Goal: Information Seeking & Learning: Check status

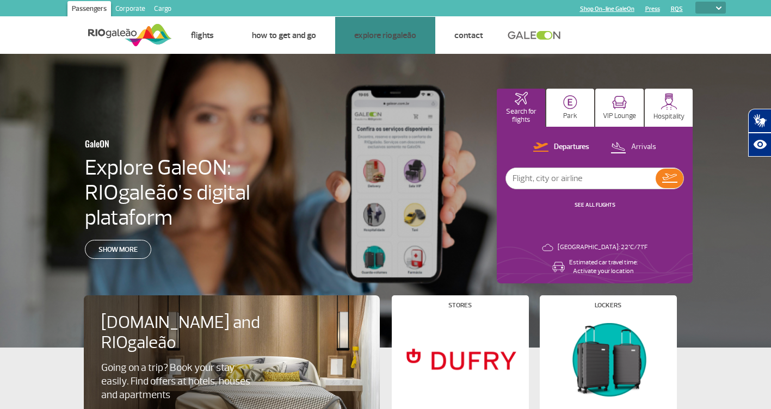
select select
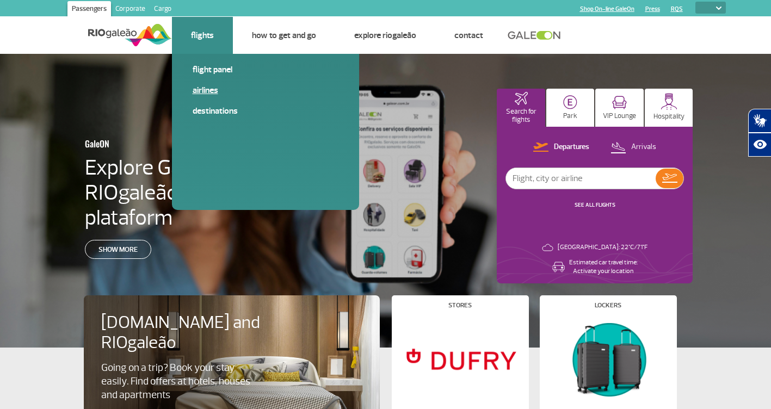
click at [213, 86] on link "Airlines" at bounding box center [266, 90] width 146 height 12
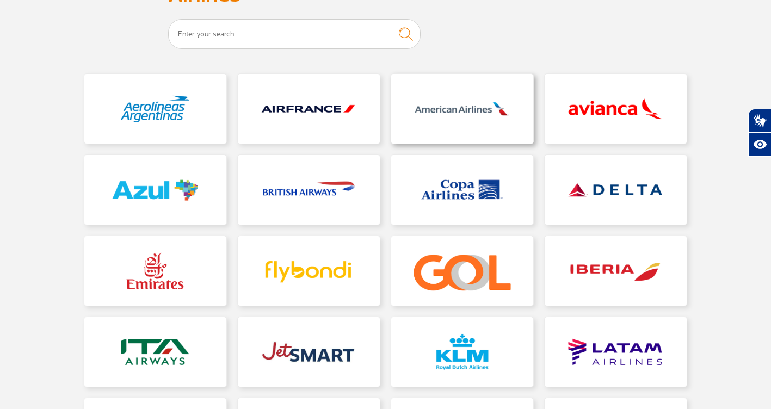
scroll to position [109, 0]
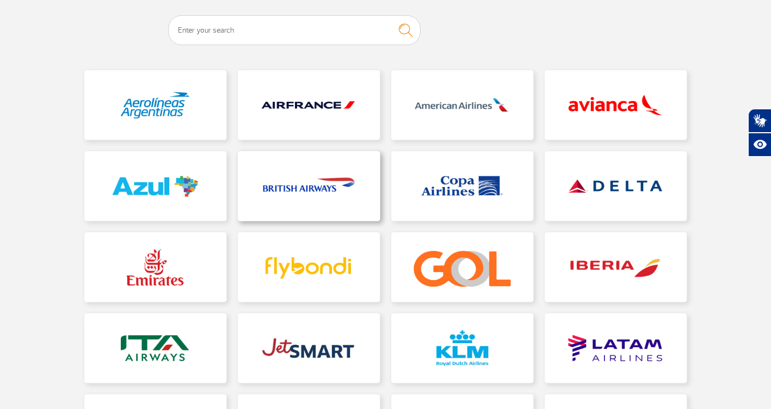
click at [335, 186] on link at bounding box center [309, 186] width 142 height 70
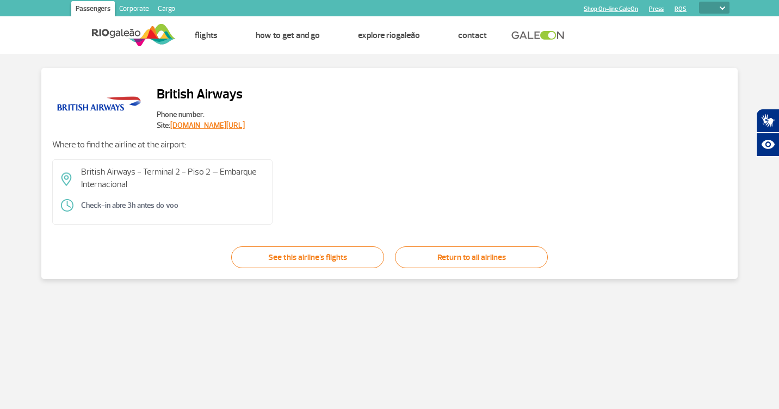
drag, startPoint x: 201, startPoint y: 205, endPoint x: 58, endPoint y: 212, distance: 143.3
click at [58, 212] on div "British Airways - Terminal 2 - Piso 2 – Embarque Internacional Check-in abre 3h…" at bounding box center [162, 191] width 220 height 65
drag, startPoint x: 58, startPoint y: 212, endPoint x: 23, endPoint y: 218, distance: 35.4
click at [23, 218] on div "British Airways Phone number: Site: [DOMAIN_NAME][URL] Where to find the airlin…" at bounding box center [390, 173] width 758 height 211
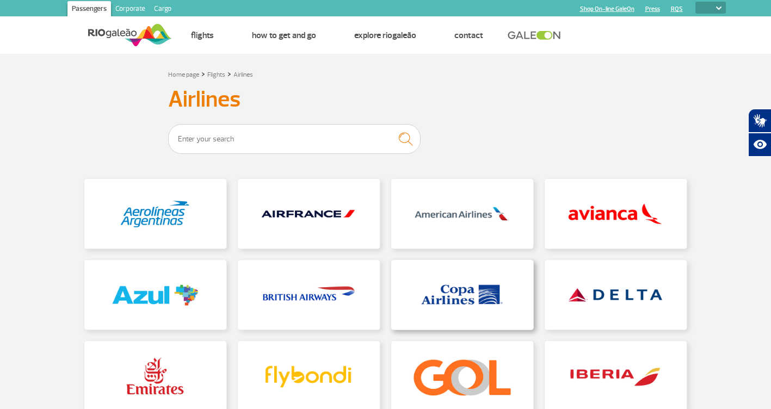
click at [429, 284] on link at bounding box center [462, 295] width 142 height 70
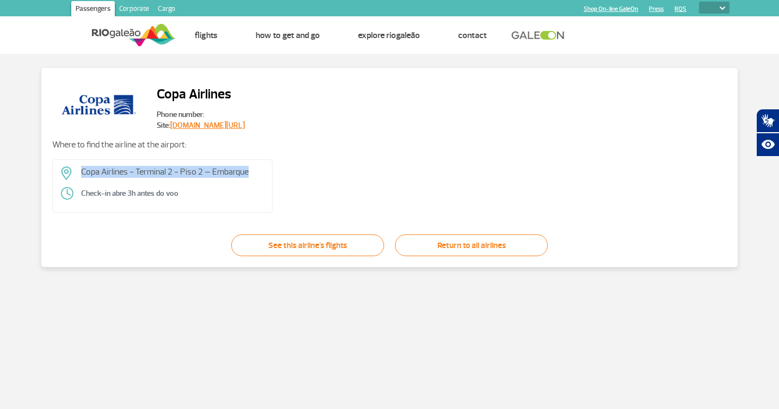
drag, startPoint x: 272, startPoint y: 175, endPoint x: 35, endPoint y: 177, distance: 236.7
click at [35, 177] on div "Copa Airlines Phone number: Site: [DOMAIN_NAME][URL] Where to find the airline …" at bounding box center [390, 167] width 758 height 199
drag, startPoint x: 35, startPoint y: 177, endPoint x: 281, endPoint y: 195, distance: 247.2
click at [281, 195] on div "Copa Airlines - Terminal 2 - Piso 2 – Embarque Check-in abre 3h antes do voo" at bounding box center [389, 185] width 675 height 53
drag, startPoint x: 240, startPoint y: 198, endPoint x: -2, endPoint y: 202, distance: 242.2
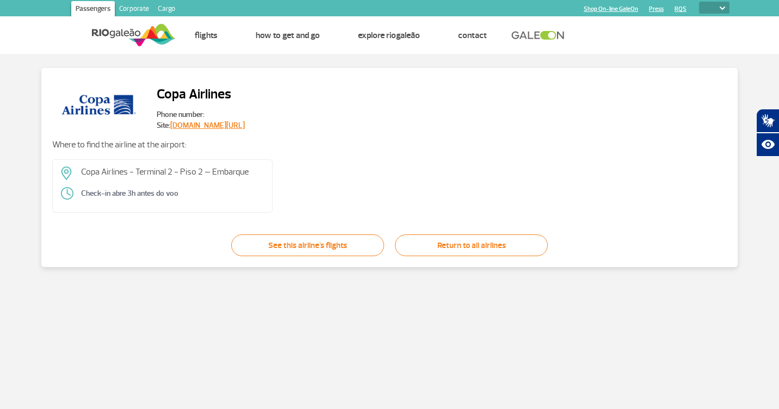
click at [0, 202] on html "Passengers Corporate Cargo Shop On-line GaleOn Press RQS PT ENG ESP Home Page F…" at bounding box center [389, 204] width 779 height 409
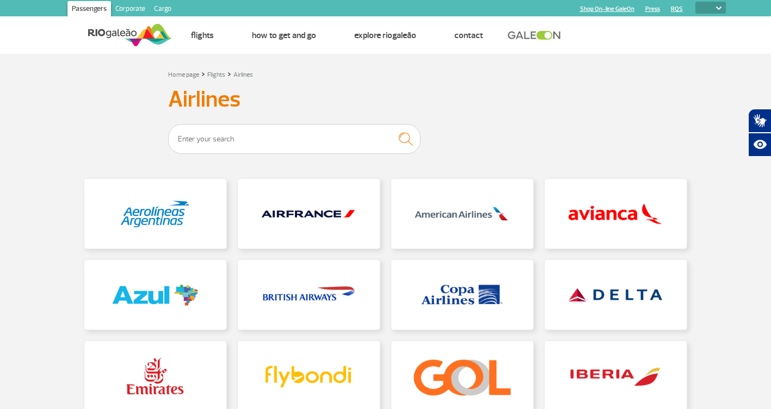
click at [293, 81] on div "Home page > Flights > Airlines Airlines" at bounding box center [386, 320] width 620 height 506
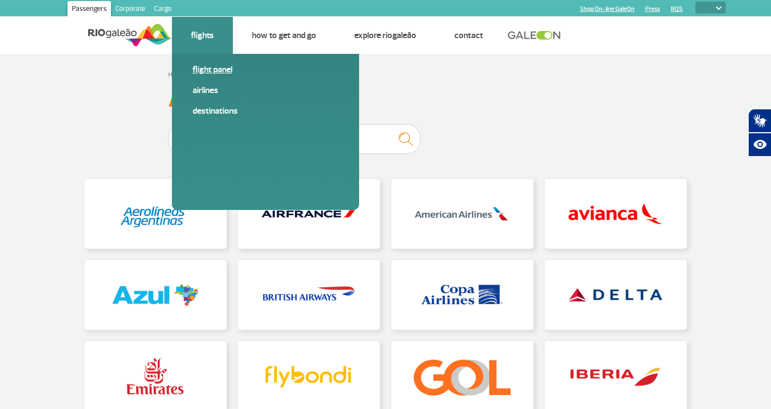
click at [213, 72] on link "Flight panel" at bounding box center [266, 70] width 146 height 12
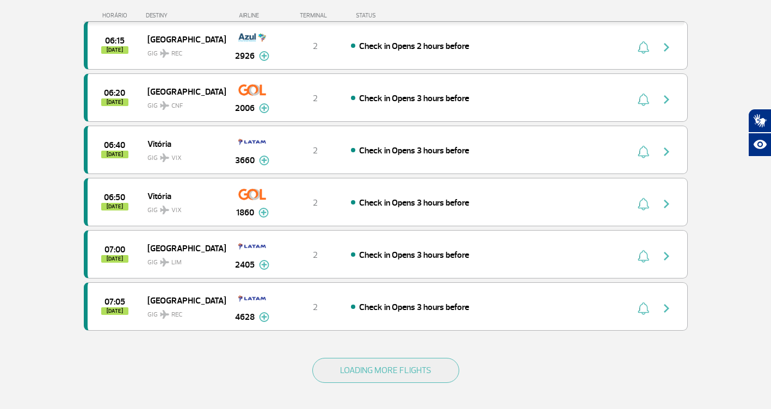
scroll to position [925, 0]
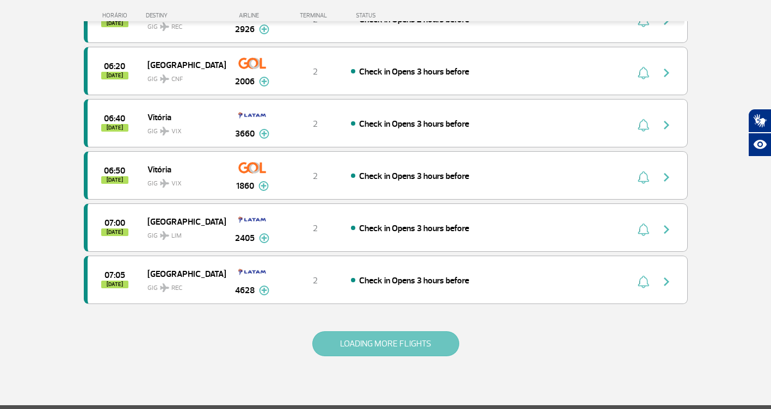
click at [357, 342] on button "LOADING MORE FLIGHTS" at bounding box center [385, 343] width 147 height 25
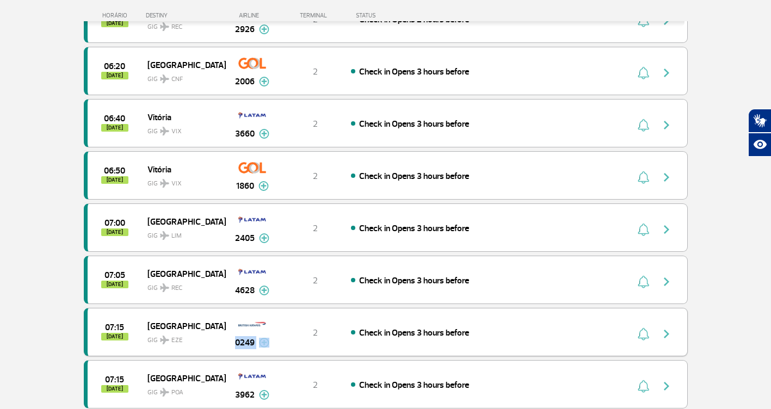
drag, startPoint x: 273, startPoint y: 328, endPoint x: 228, endPoint y: 330, distance: 44.7
click at [228, 330] on div "07:15 [DATE] [GEOGRAPHIC_DATA] GIG EZE 0249 2 Check in Opens 3 hours before Par…" at bounding box center [386, 332] width 604 height 48
drag, startPoint x: 228, startPoint y: 330, endPoint x: 261, endPoint y: 328, distance: 32.7
click at [261, 328] on img at bounding box center [252, 324] width 28 height 19
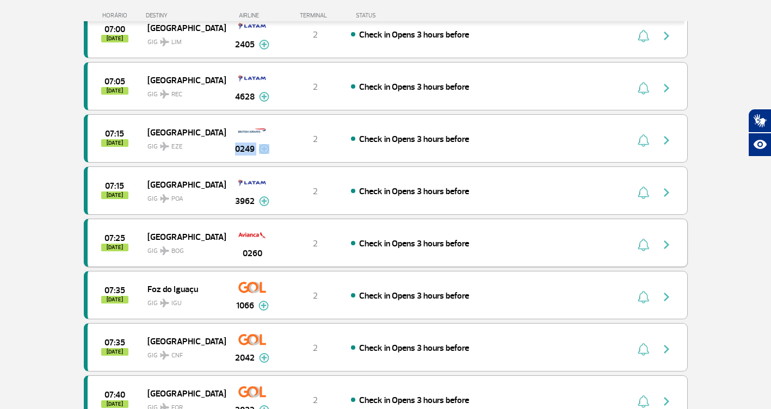
scroll to position [1143, 0]
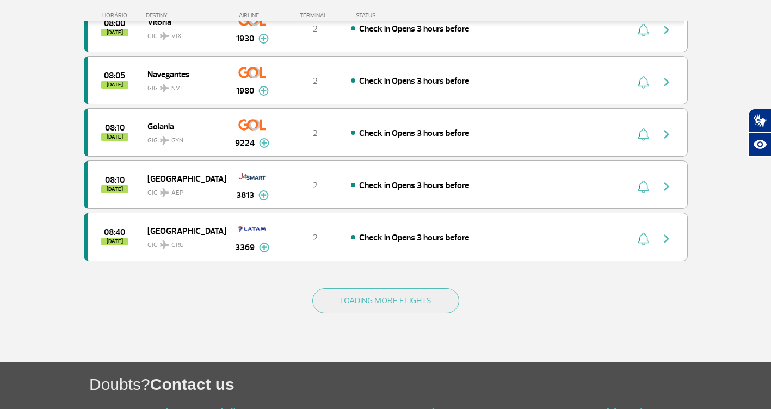
scroll to position [2014, 0]
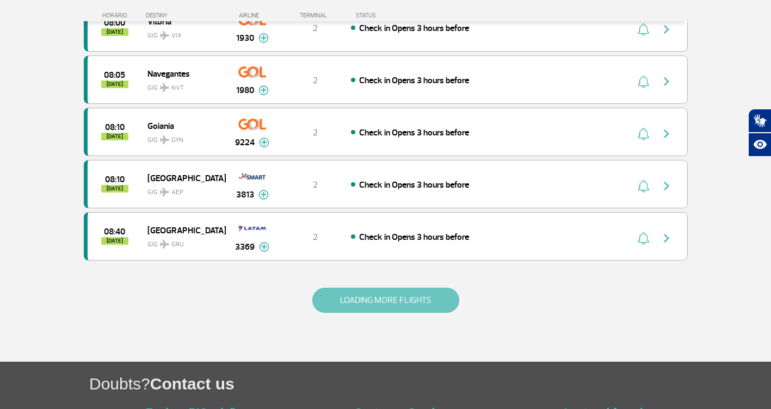
click at [332, 293] on button "LOADING MORE FLIGHTS" at bounding box center [385, 300] width 147 height 25
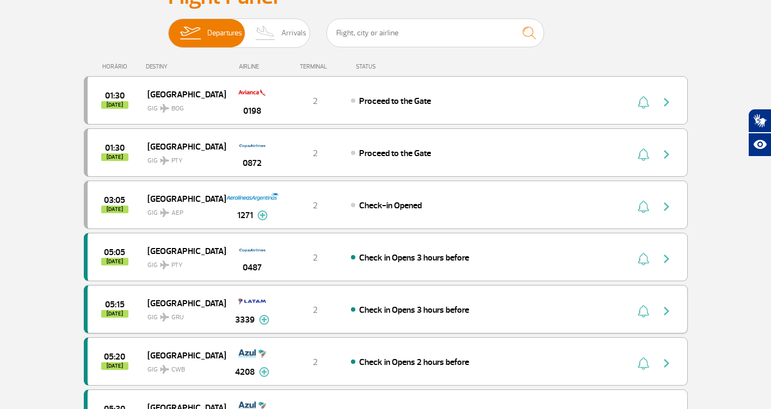
scroll to position [109, 0]
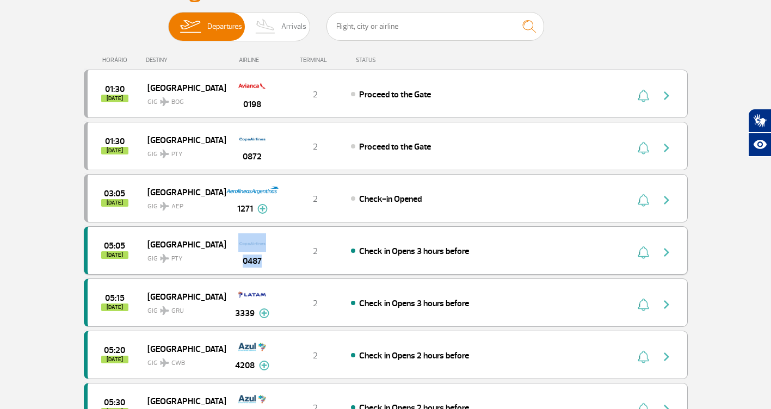
drag, startPoint x: 282, startPoint y: 247, endPoint x: 239, endPoint y: 247, distance: 43.0
click at [239, 247] on div "05:05 [DATE] Panama GIG PTY 0487 2 Check in Opens 3 hours before" at bounding box center [386, 250] width 604 height 48
drag, startPoint x: 239, startPoint y: 247, endPoint x: 204, endPoint y: 260, distance: 38.0
click at [204, 260] on span "GIG PTY" at bounding box center [182, 256] width 70 height 16
drag, startPoint x: 278, startPoint y: 244, endPoint x: 237, endPoint y: 242, distance: 40.8
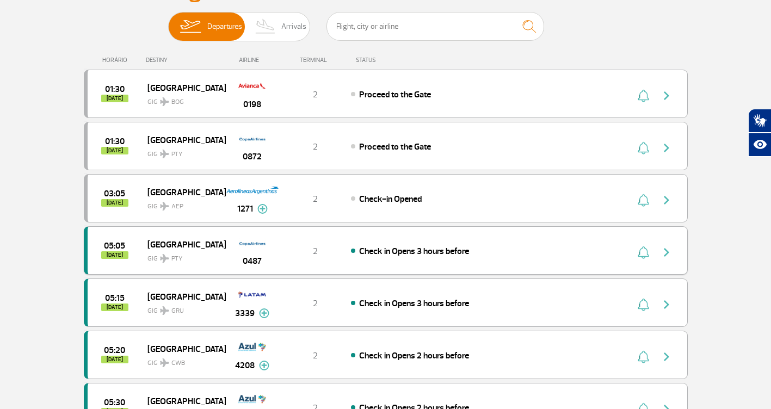
click at [237, 242] on div "0487" at bounding box center [252, 250] width 54 height 34
drag, startPoint x: 237, startPoint y: 242, endPoint x: 44, endPoint y: 259, distance: 193.9
